Goal: Task Accomplishment & Management: Manage account settings

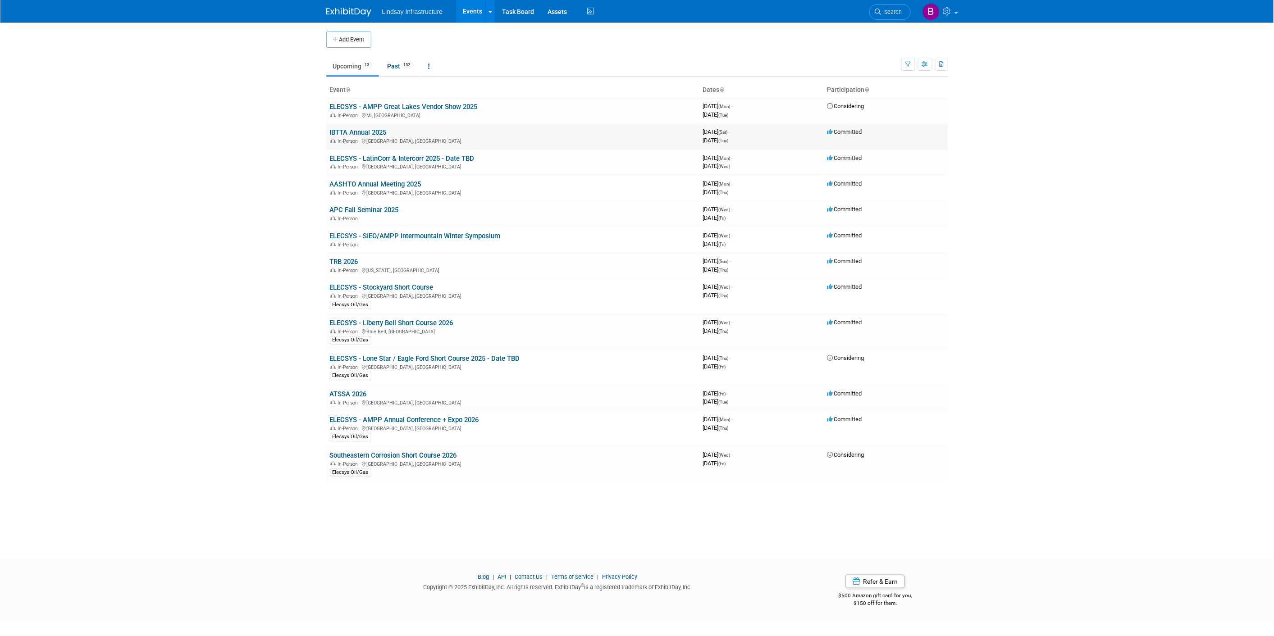
click at [373, 128] on td "IBTTA Annual 2025 In-Person [GEOGRAPHIC_DATA], [GEOGRAPHIC_DATA]" at bounding box center [512, 137] width 373 height 26
click at [372, 133] on link "IBTTA Annual 2025" at bounding box center [358, 132] width 57 height 8
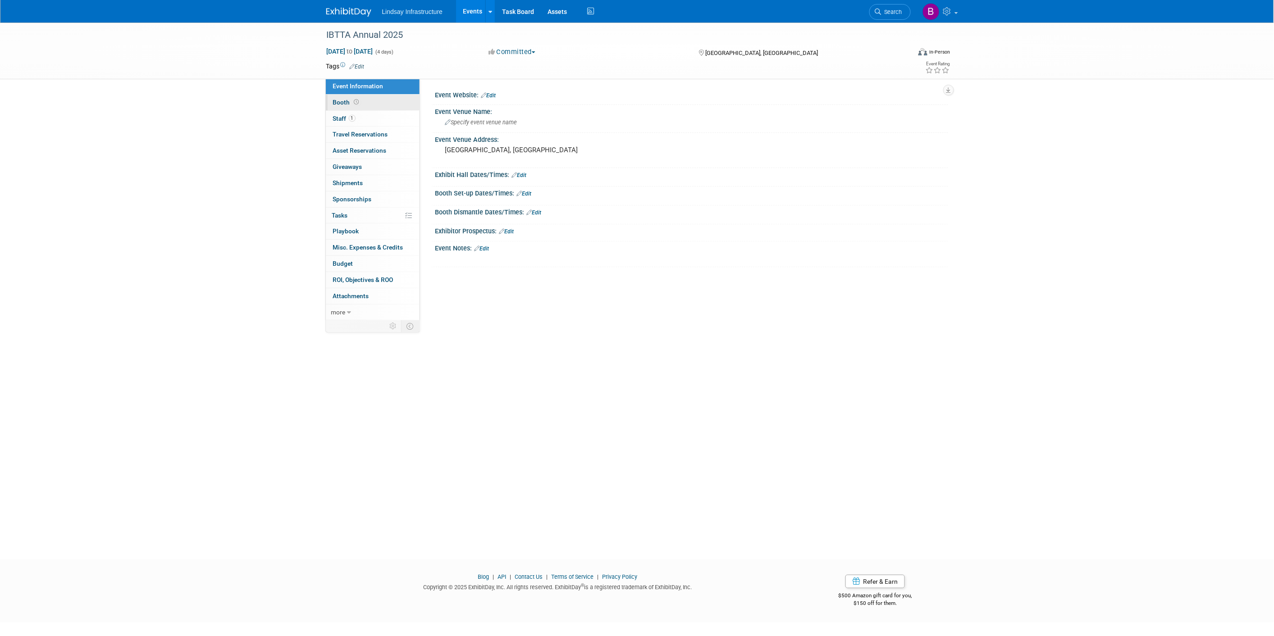
click at [368, 95] on link "Booth" at bounding box center [373, 103] width 94 height 16
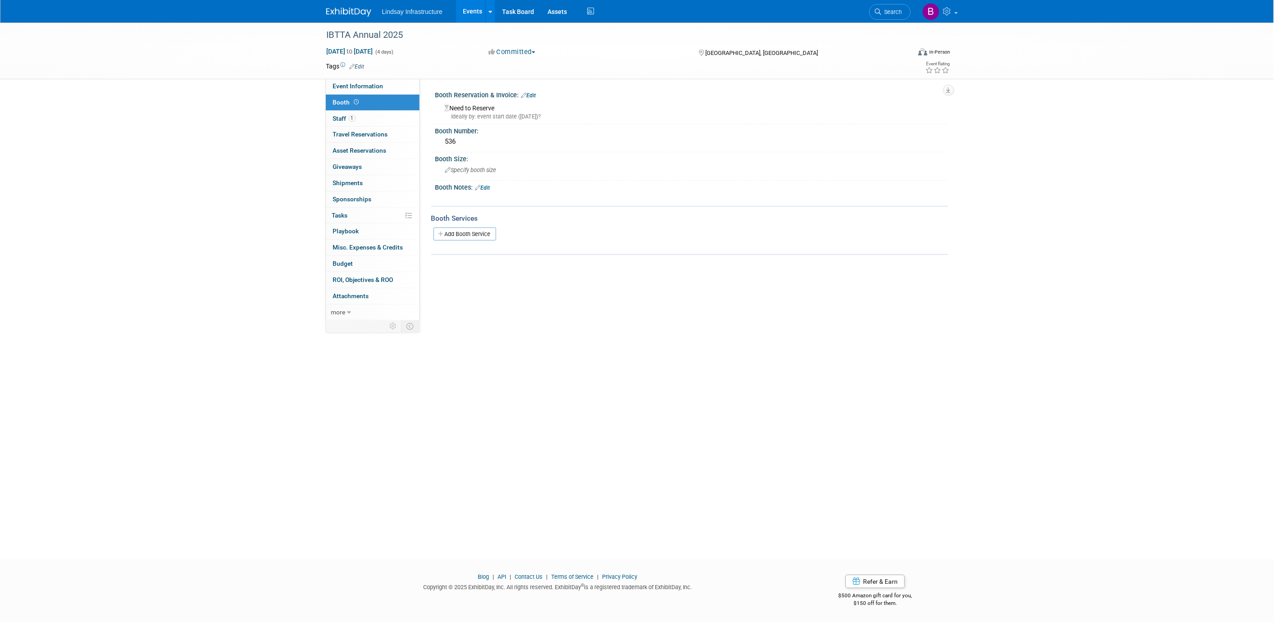
click at [535, 96] on link "Edit" at bounding box center [529, 95] width 15 height 6
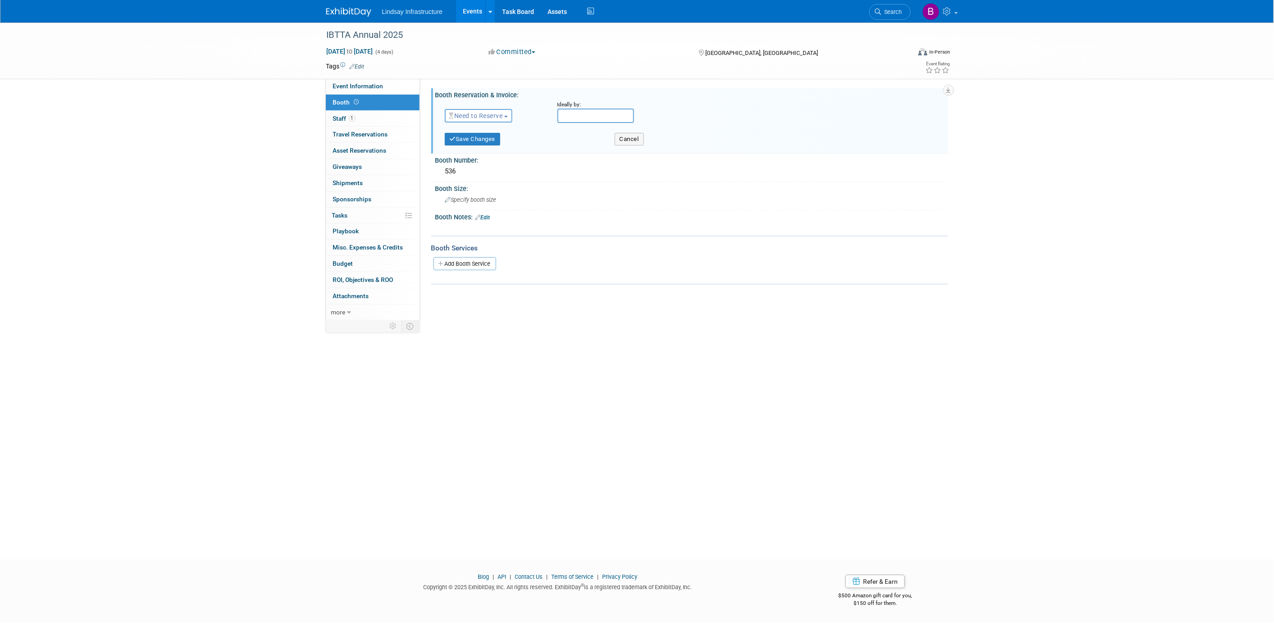
click at [494, 116] on span "Need to Reserve" at bounding box center [476, 115] width 54 height 7
click at [496, 141] on link "Reserved" at bounding box center [493, 143] width 96 height 13
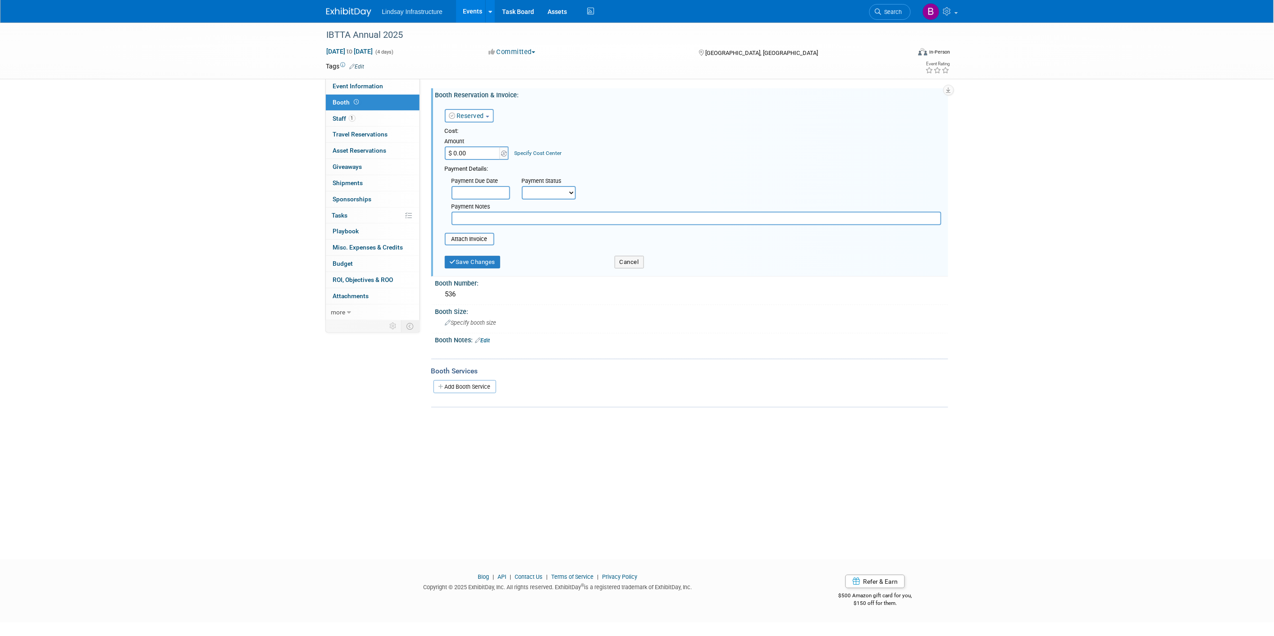
click at [476, 151] on input "$ 0.00" at bounding box center [473, 154] width 56 height 14
type input "$ 3,500.00"
click at [481, 260] on button "Save Changes" at bounding box center [473, 262] width 56 height 13
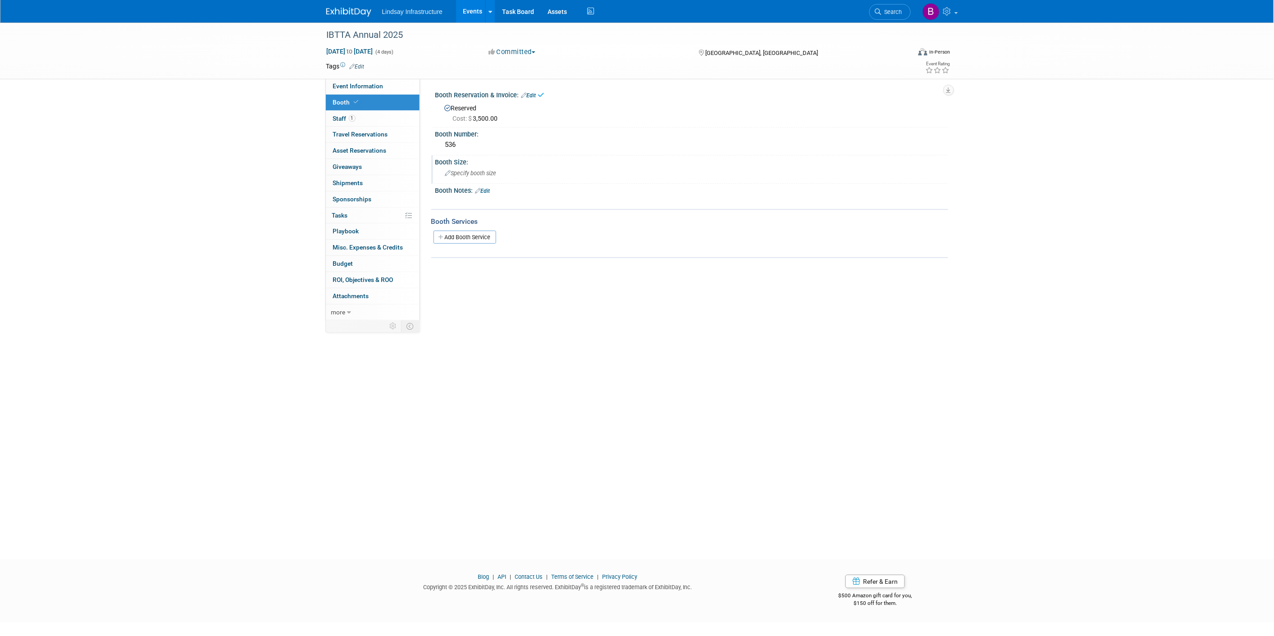
click at [467, 170] on span "Specify booth size" at bounding box center [470, 173] width 51 height 7
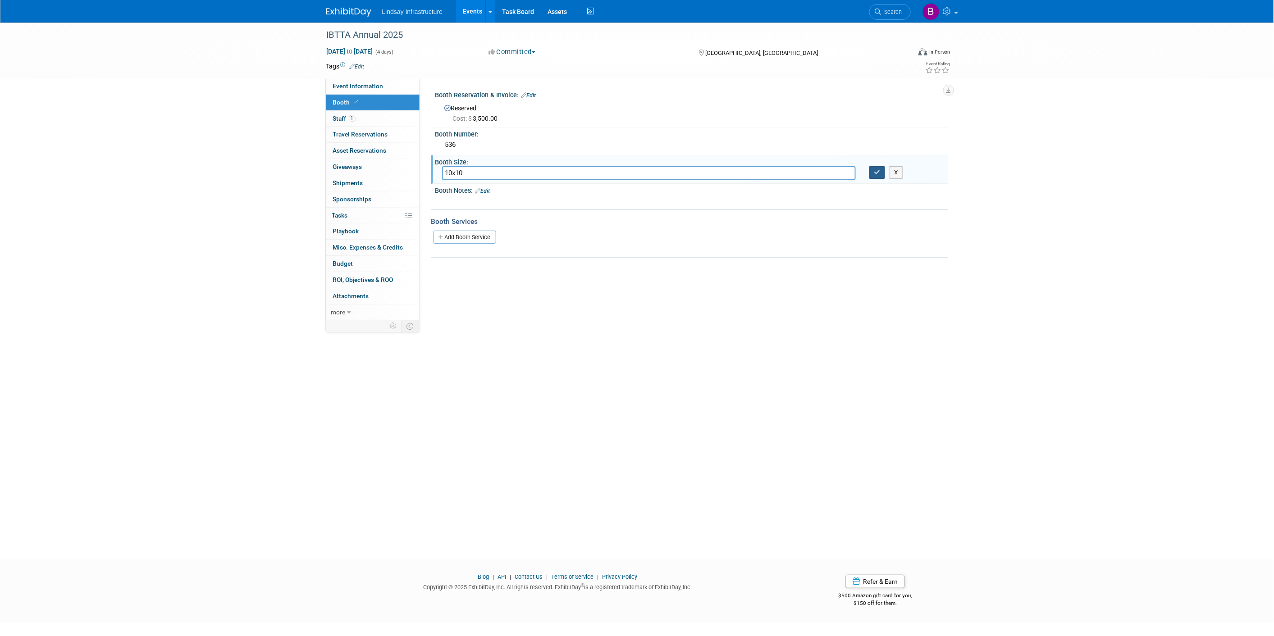
type input "10x10"
click at [877, 168] on button "button" at bounding box center [878, 172] width 16 height 13
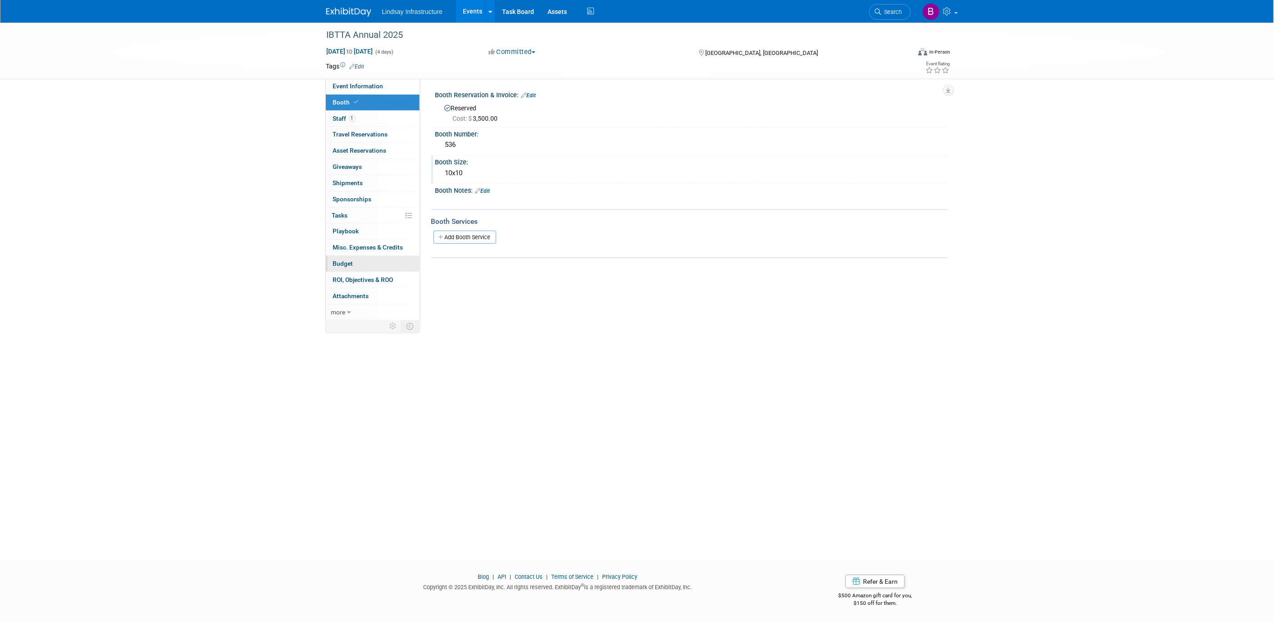
click at [365, 267] on link "Budget" at bounding box center [373, 264] width 94 height 16
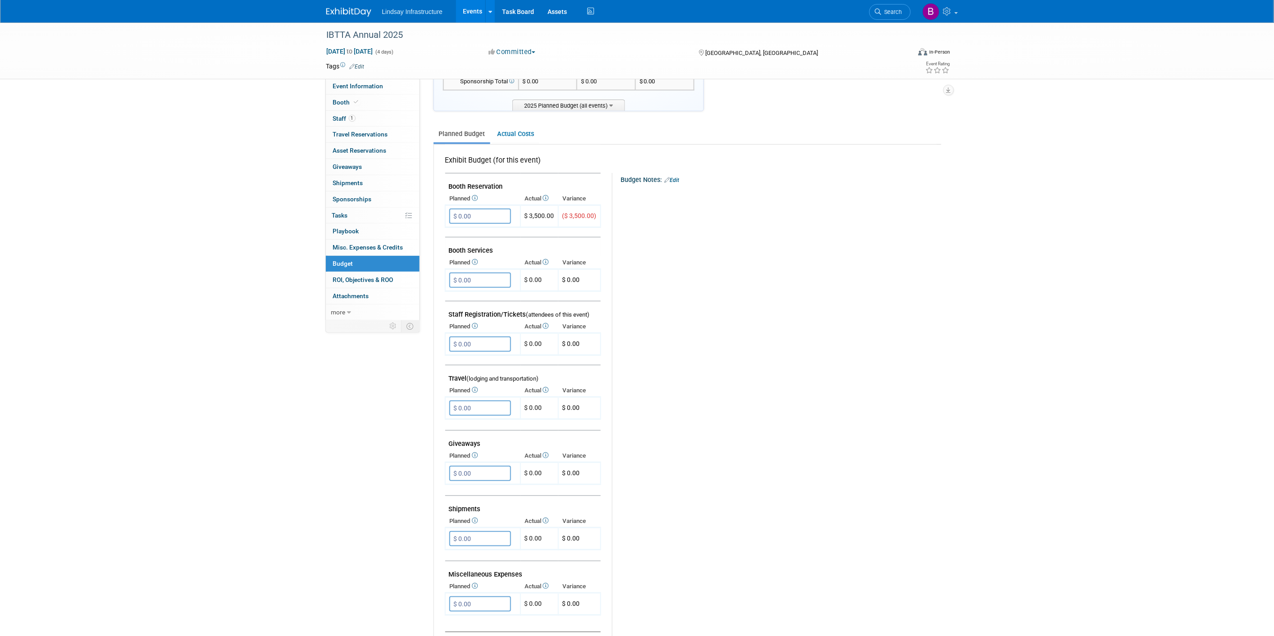
scroll to position [100, 0]
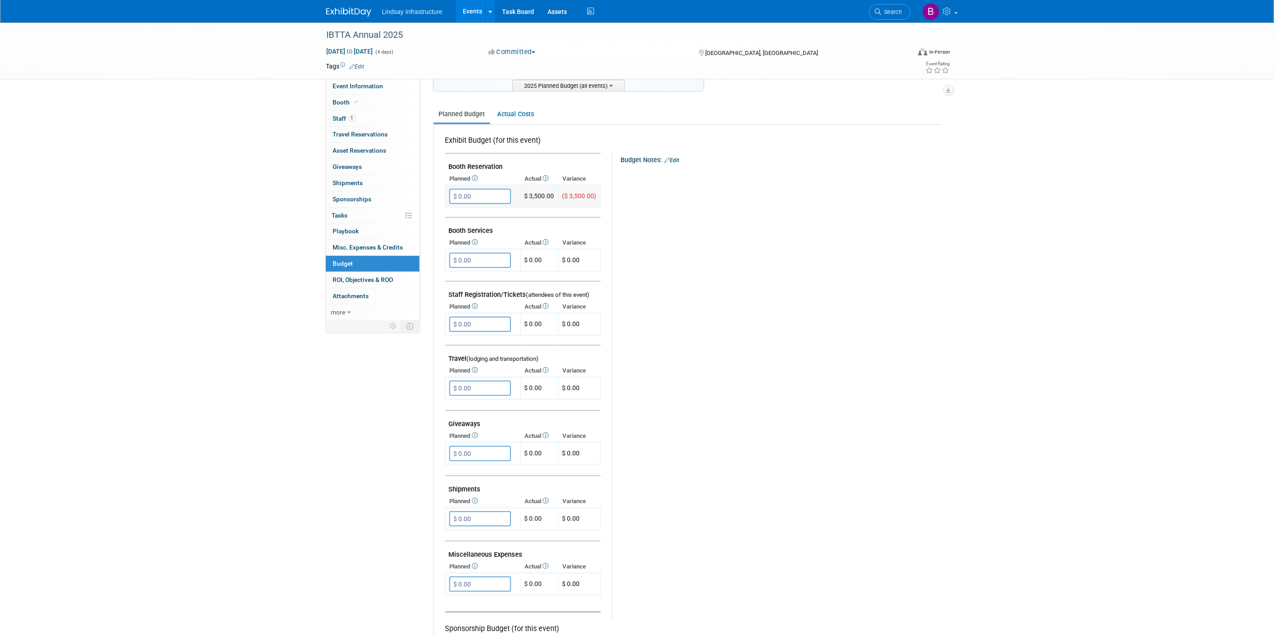
click at [468, 194] on input "$ 0.00" at bounding box center [480, 196] width 62 height 15
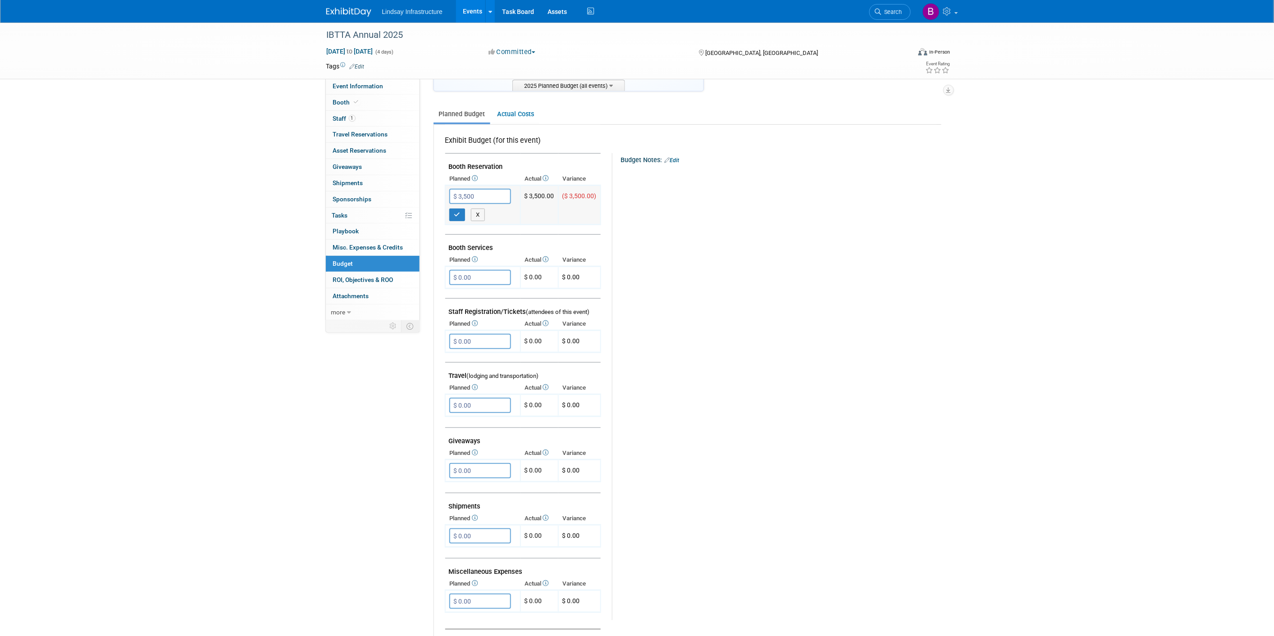
type input "$ 3,500.00"
click at [457, 214] on icon "button" at bounding box center [457, 215] width 6 height 6
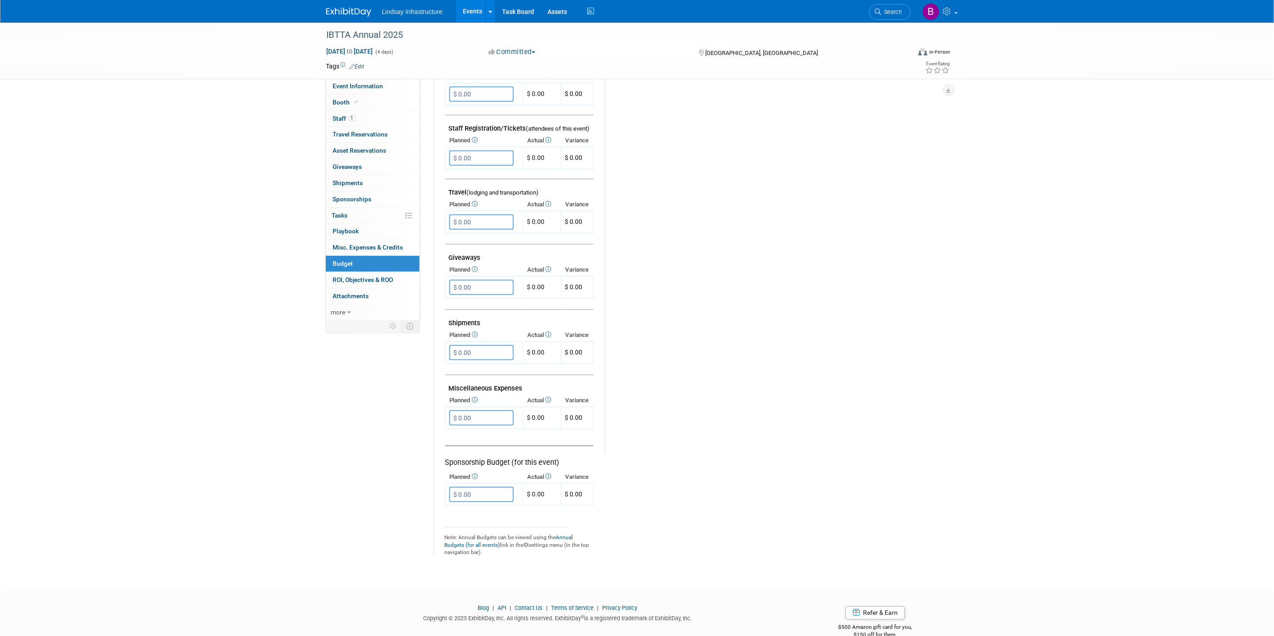
scroll to position [271, 0]
click at [379, 244] on span "Misc. Expenses & Credits 0" at bounding box center [368, 247] width 70 height 7
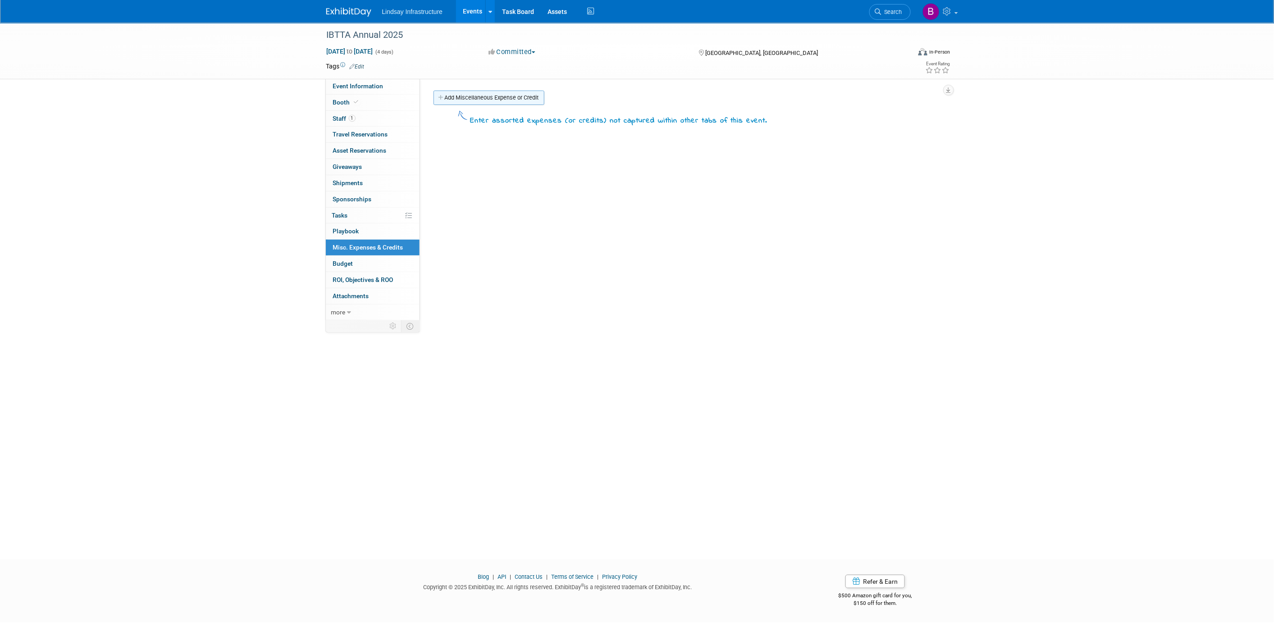
click at [496, 99] on link "Add Miscellaneous Expense or Credit" at bounding box center [489, 98] width 111 height 14
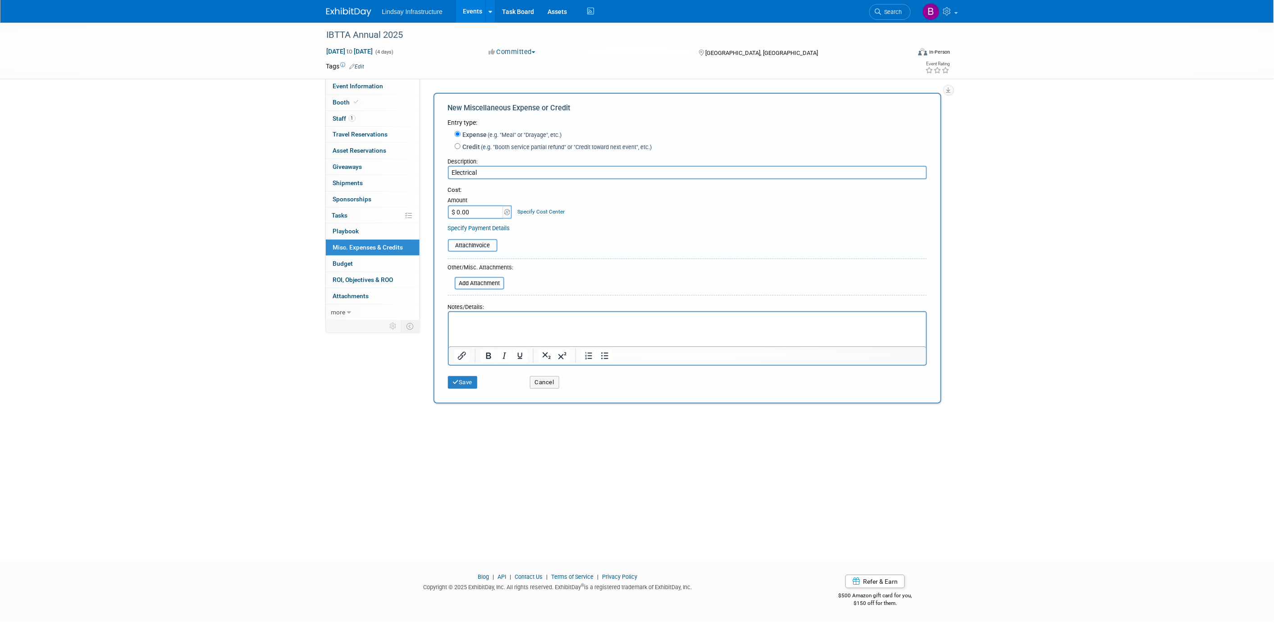
type input "Electrical"
click at [481, 211] on input "$ 0.00" at bounding box center [476, 213] width 56 height 14
type input "$ 175.00"
click at [458, 385] on button "Save" at bounding box center [463, 382] width 30 height 13
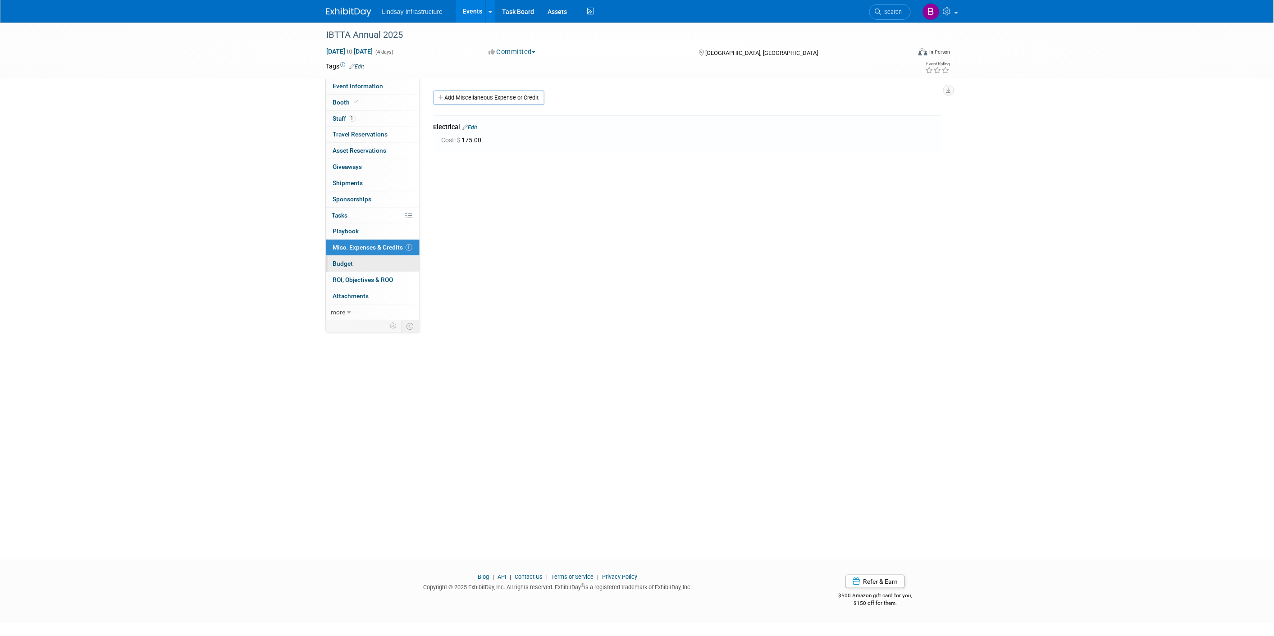
click at [353, 265] on link "Budget" at bounding box center [373, 264] width 94 height 16
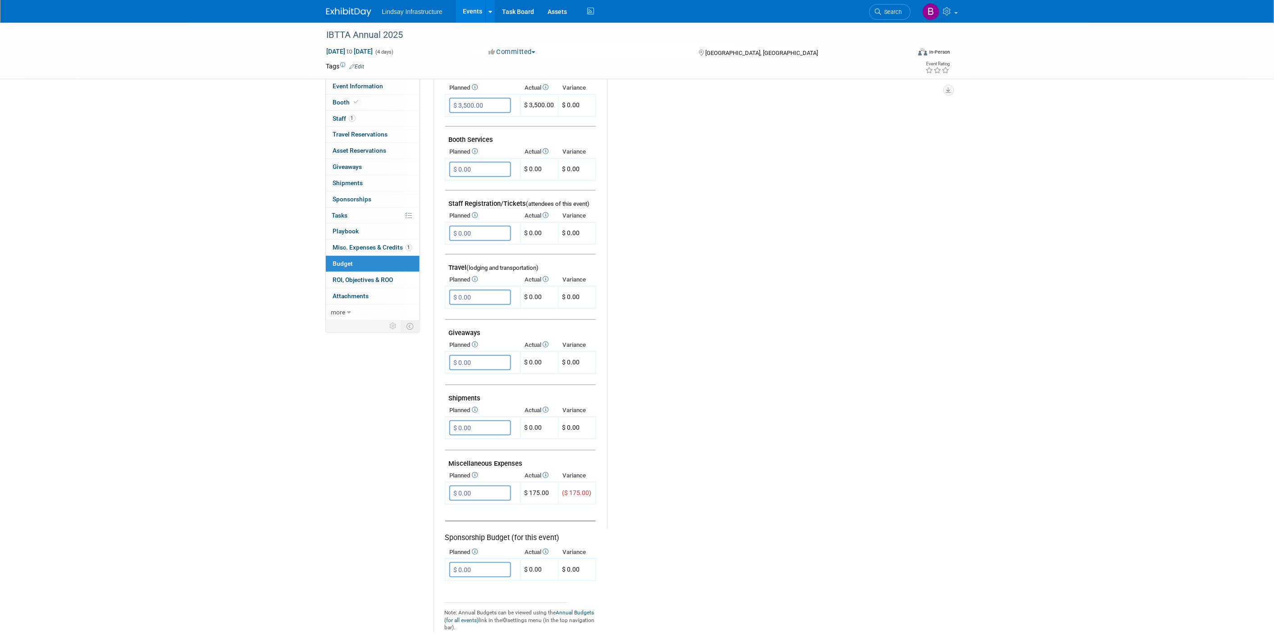
scroll to position [200, 0]
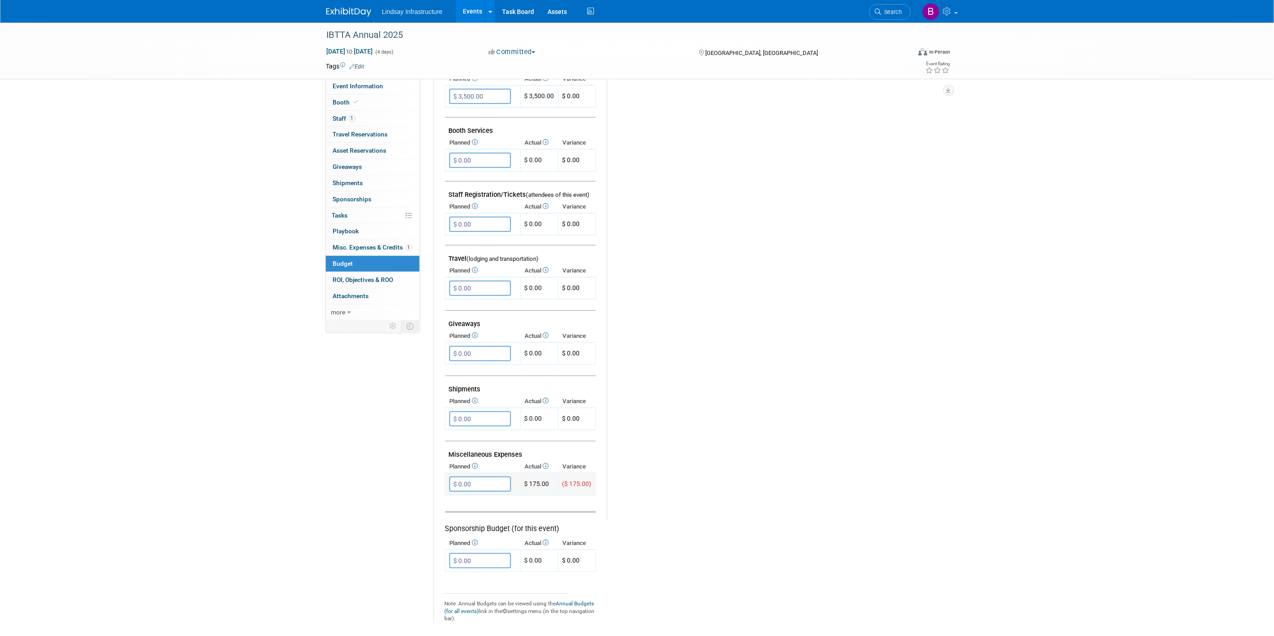
click at [484, 477] on input "$ 0.00" at bounding box center [480, 484] width 62 height 15
type input "$ 200.00"
click at [458, 500] on icon "button" at bounding box center [457, 503] width 6 height 6
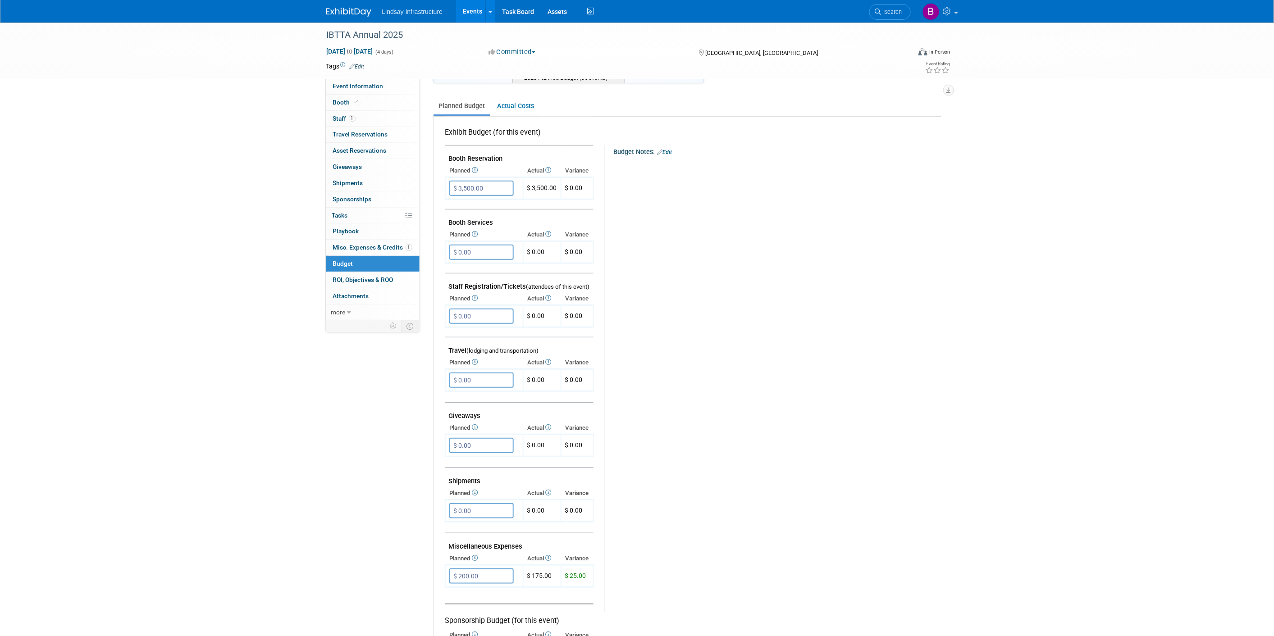
scroll to position [50, 0]
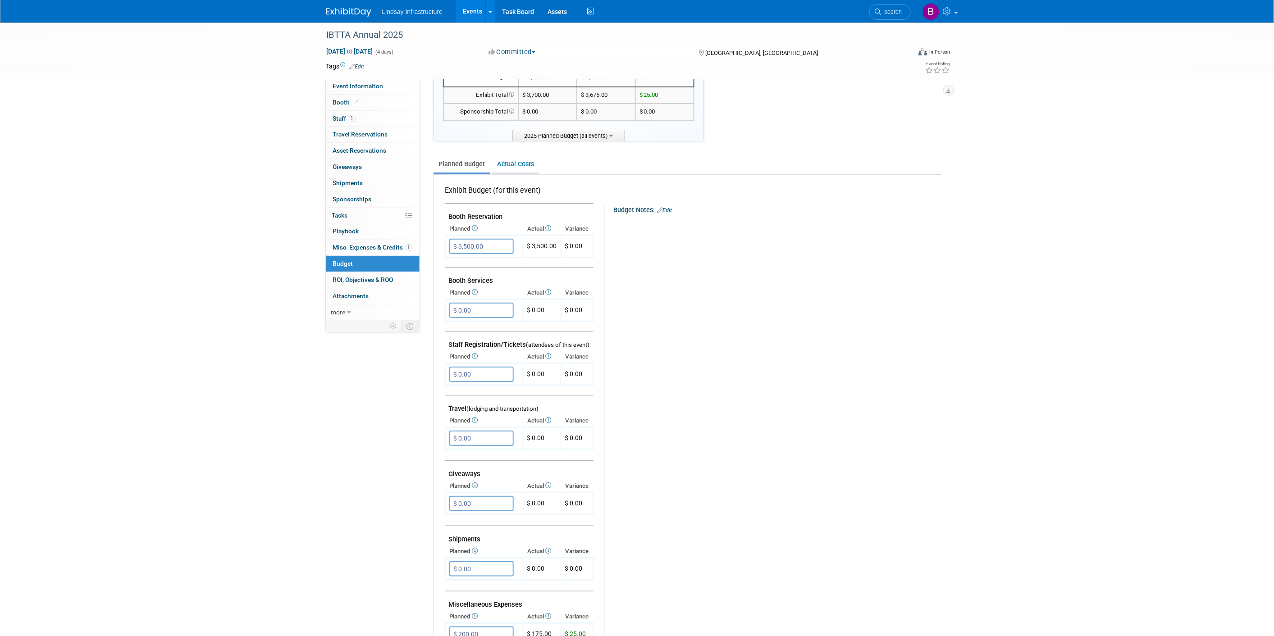
click at [507, 165] on link "Actual Costs" at bounding box center [515, 164] width 47 height 17
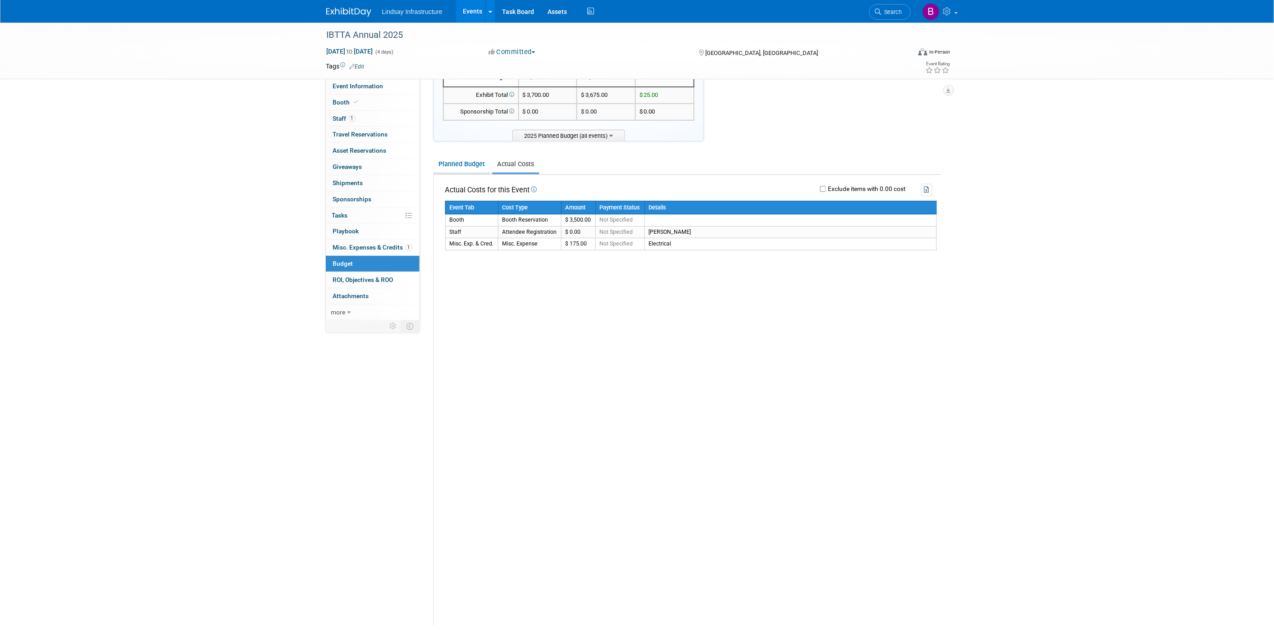
click at [456, 168] on link "Planned Budget" at bounding box center [462, 164] width 57 height 17
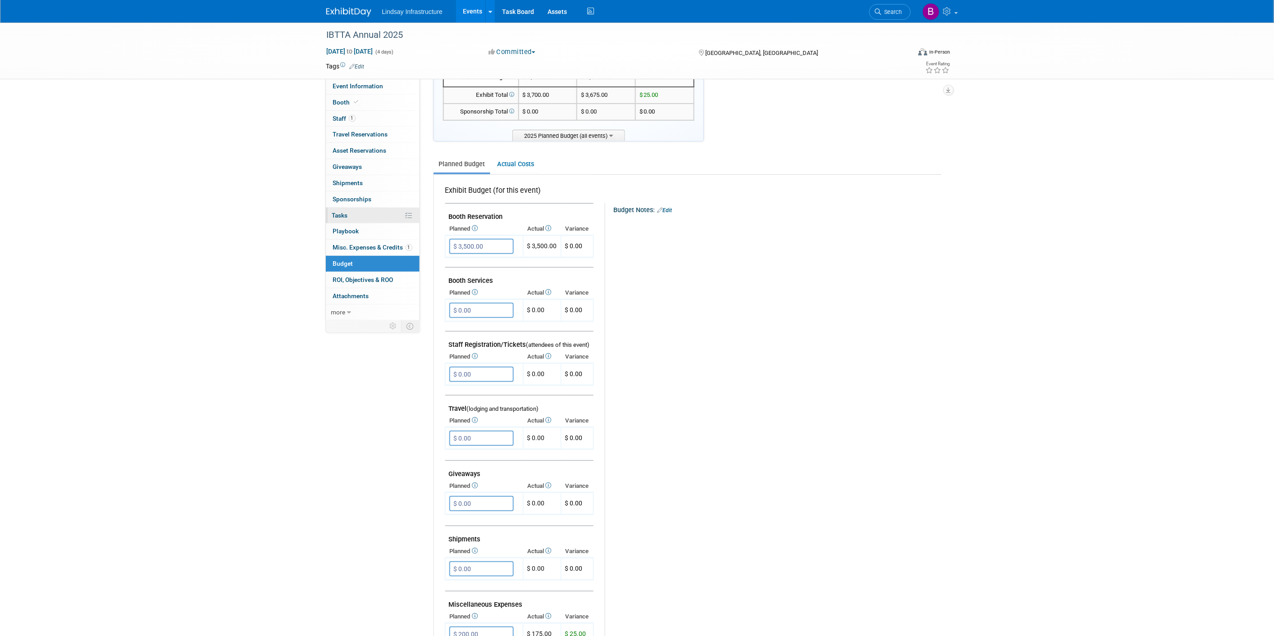
click at [353, 213] on link "0% Tasks 0%" at bounding box center [373, 216] width 94 height 16
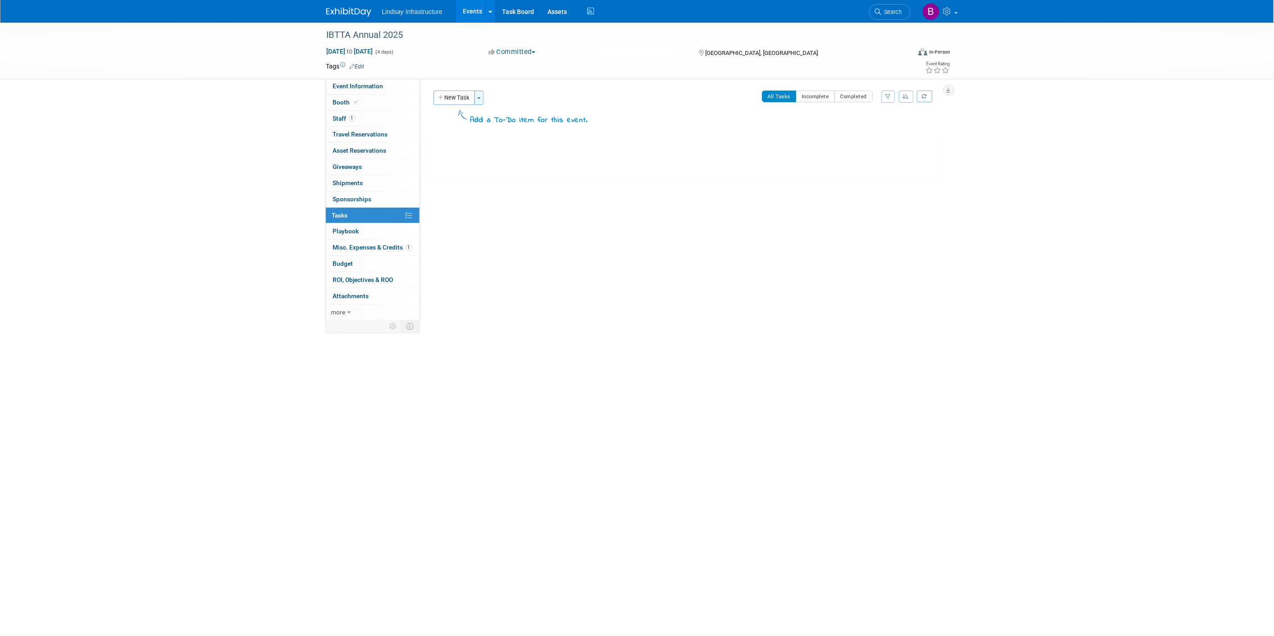
click at [481, 96] on button "Toggle Dropdown" at bounding box center [479, 98] width 9 height 14
click at [508, 129] on link "Copy tasks from another event" at bounding box center [533, 130] width 114 height 15
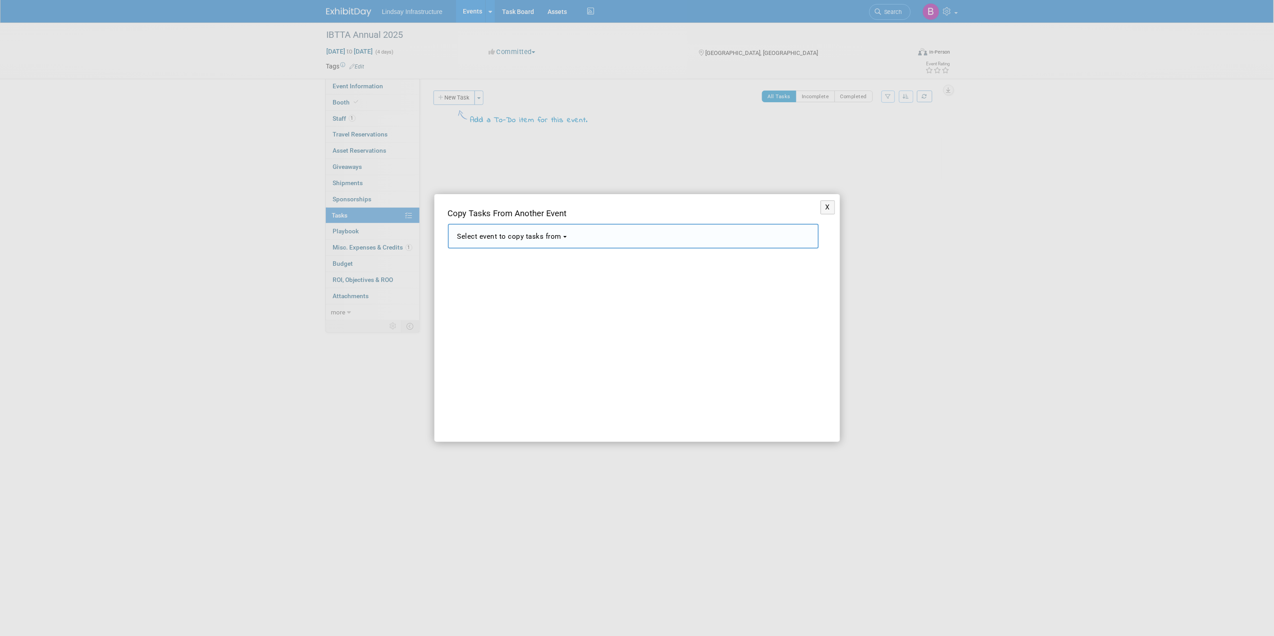
click at [499, 236] on span "Select event to copy tasks from" at bounding box center [510, 237] width 105 height 8
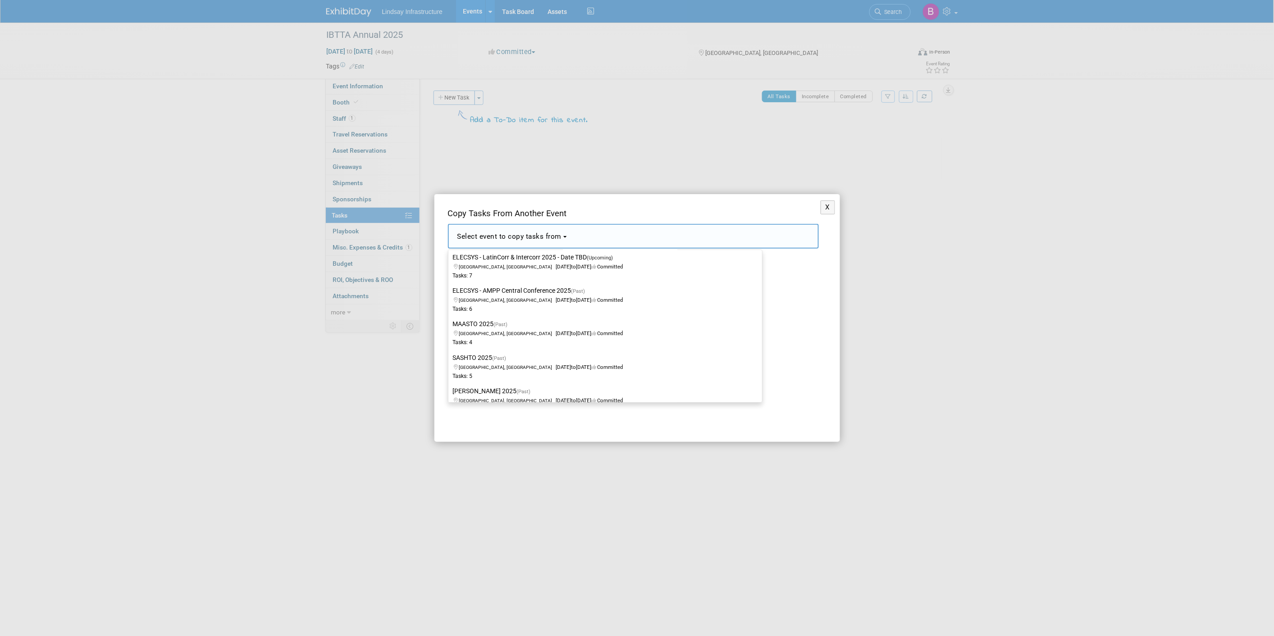
scroll to position [150, 0]
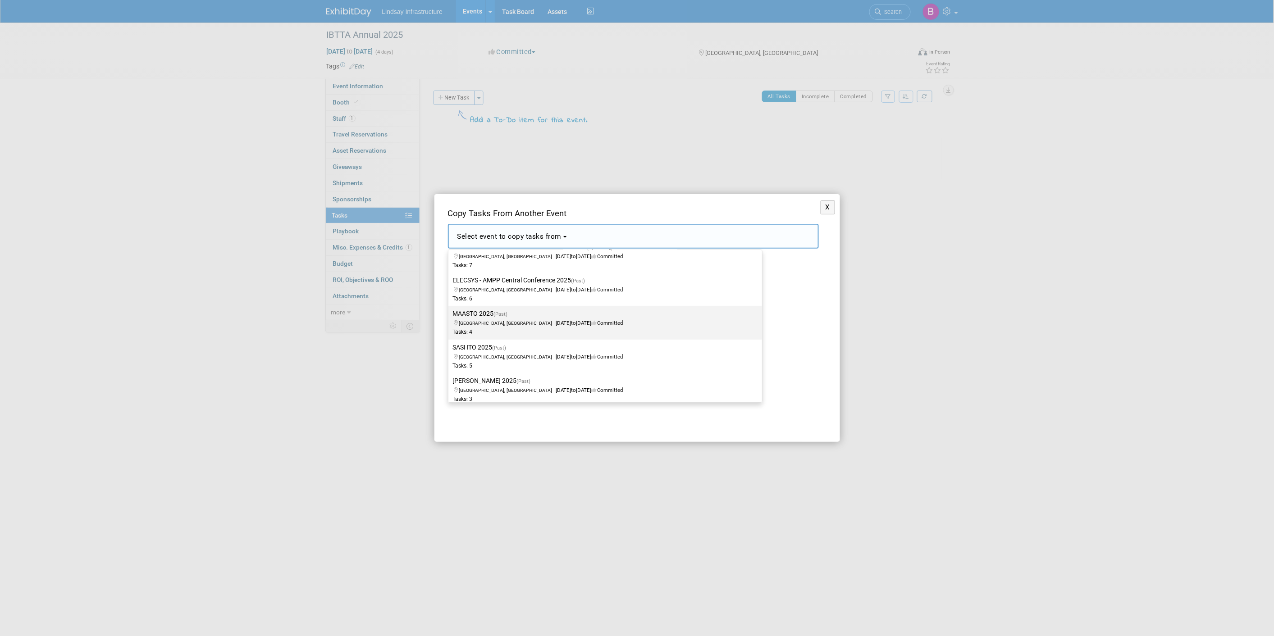
click at [481, 327] on label "MAASTO 2025 (Past) [GEOGRAPHIC_DATA], [GEOGRAPHIC_DATA] [DATE] to [DATE] Commit…" at bounding box center [603, 323] width 300 height 30
click at [450, 317] on input "MAASTO 2025 (Past) [GEOGRAPHIC_DATA], [GEOGRAPHIC_DATA] [DATE] to [DATE] Commit…" at bounding box center [447, 314] width 6 height 6
select select "11145045"
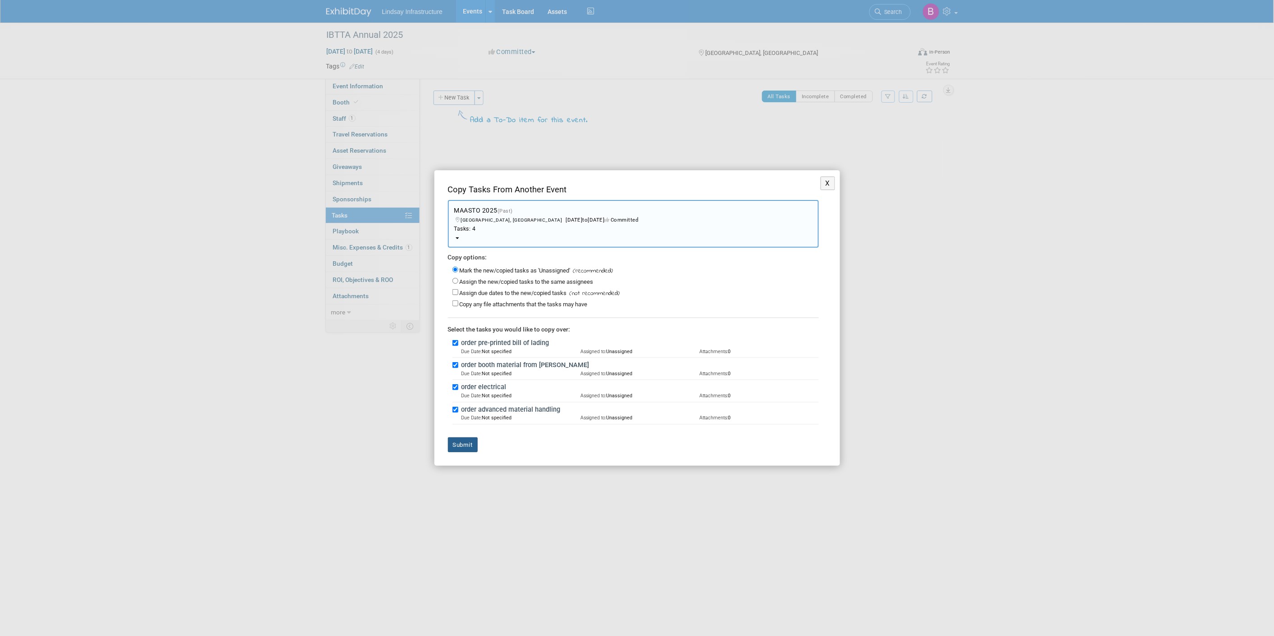
click at [462, 443] on button "Submit" at bounding box center [463, 445] width 30 height 15
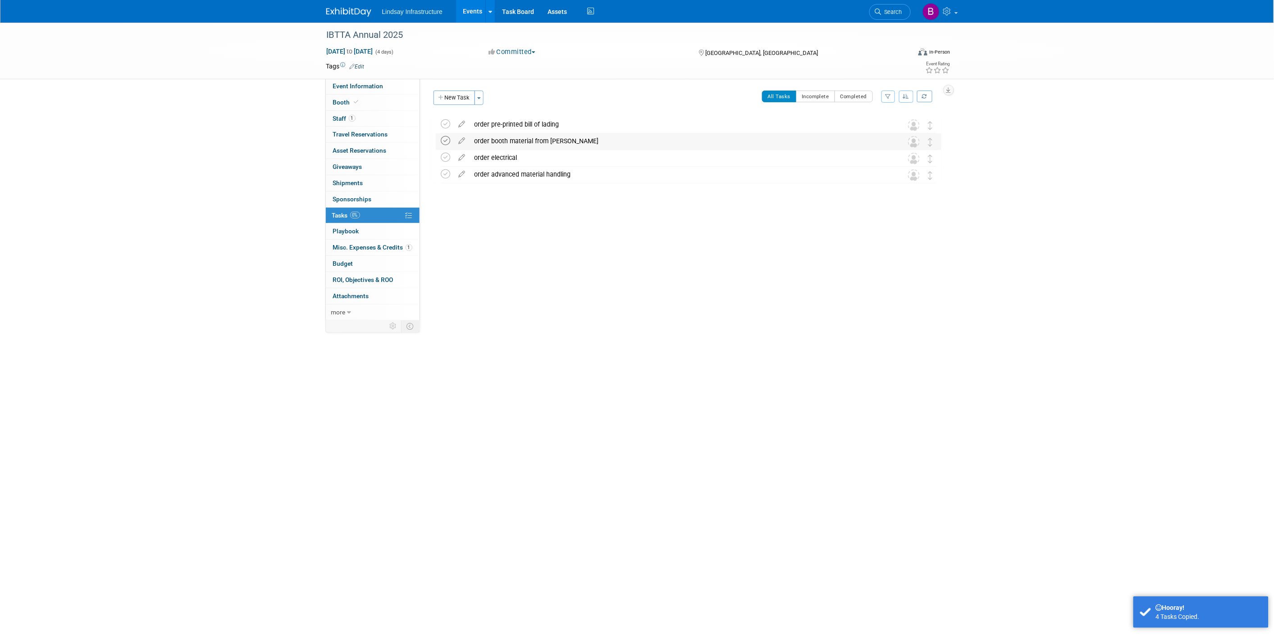
click at [444, 138] on icon at bounding box center [445, 140] width 9 height 9
click at [445, 159] on icon at bounding box center [445, 157] width 9 height 9
click at [464, 124] on icon at bounding box center [462, 122] width 16 height 11
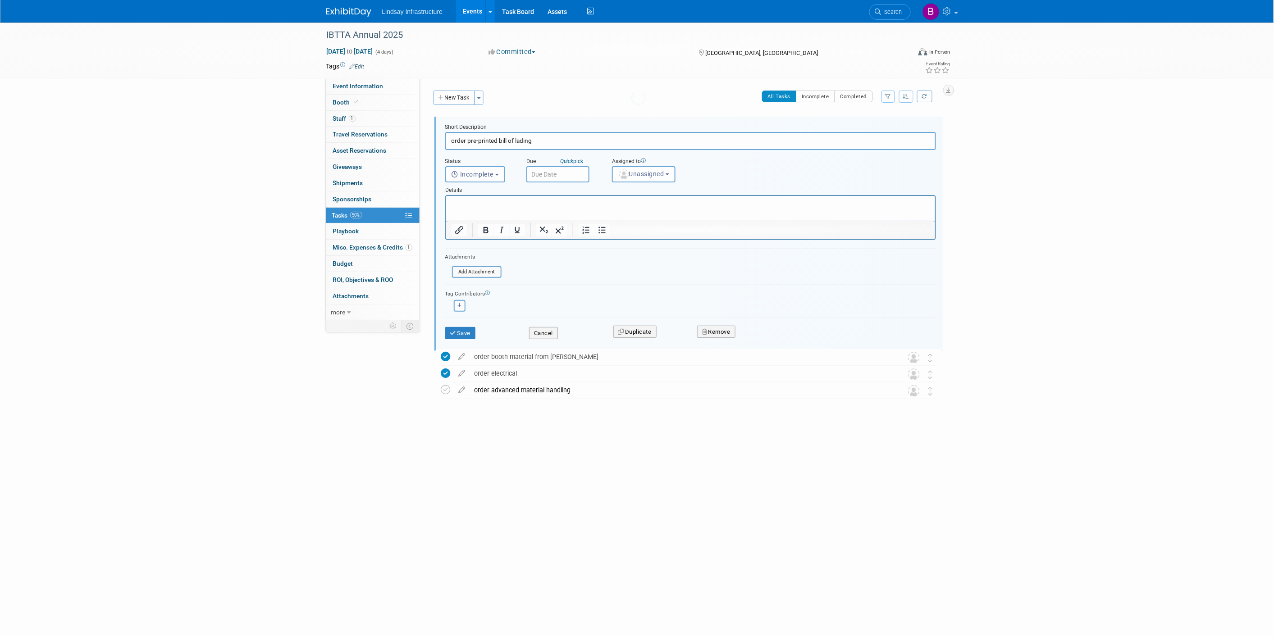
scroll to position [0, 0]
type input "order pre-printed bill of lading - unable to order prior to show"
click at [470, 334] on button "Save" at bounding box center [460, 333] width 31 height 13
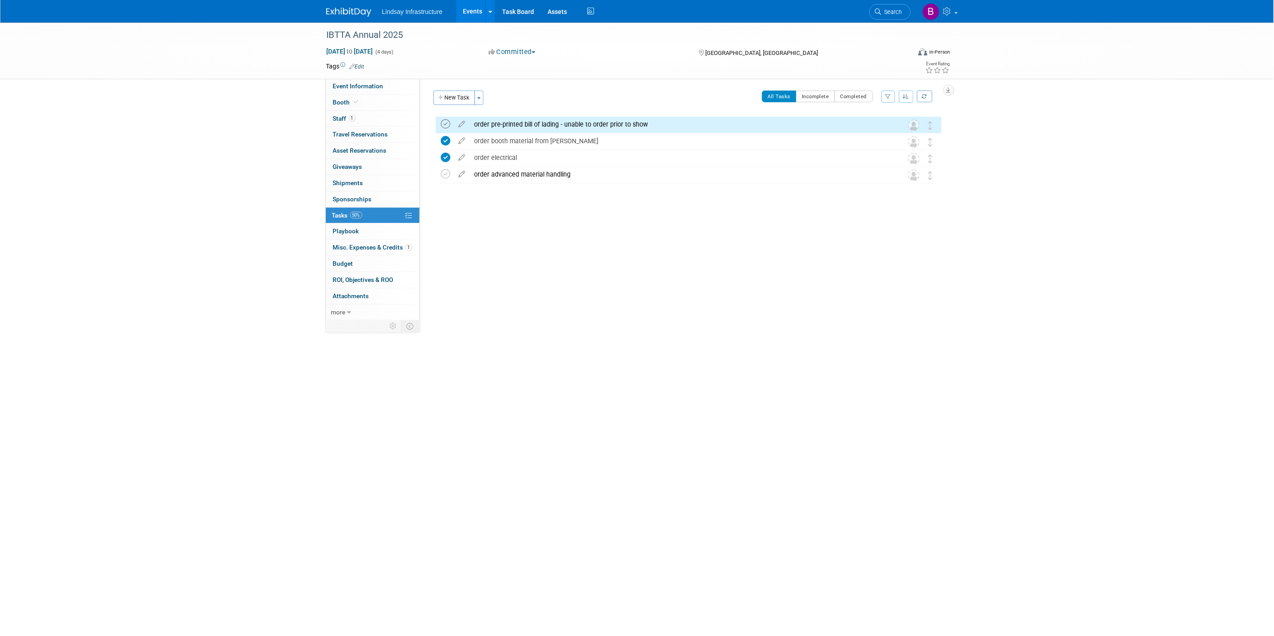
click at [448, 125] on icon at bounding box center [445, 123] width 9 height 9
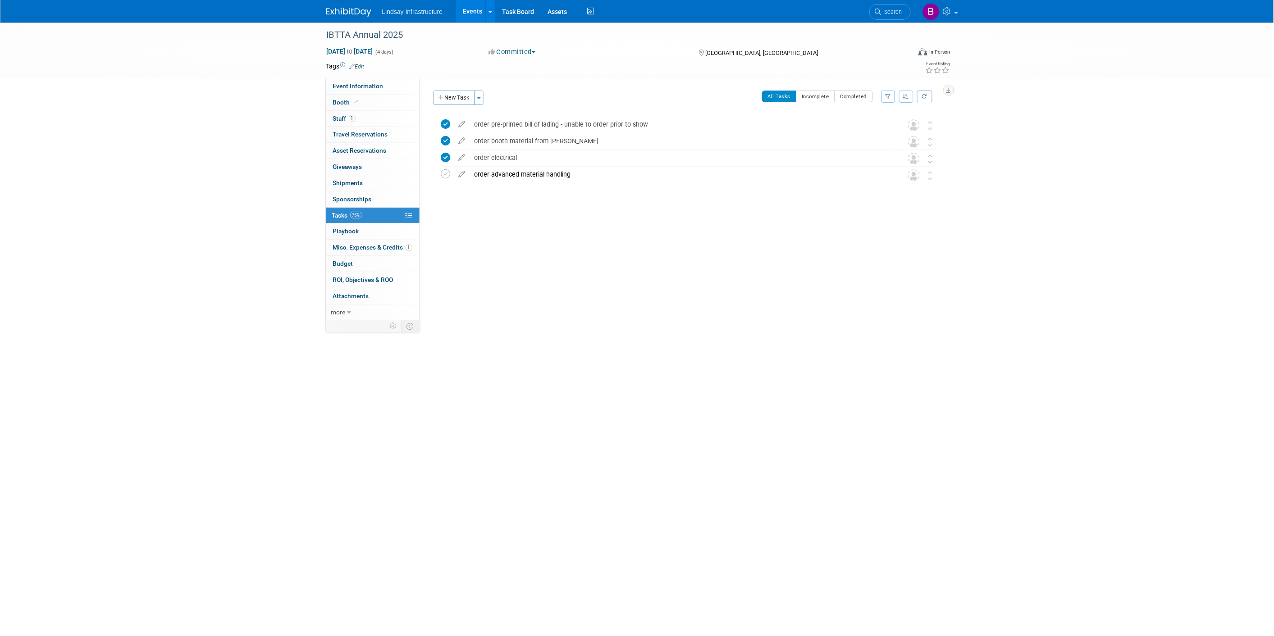
click at [469, 9] on link "Events" at bounding box center [472, 11] width 33 height 23
